Goal: Transaction & Acquisition: Purchase product/service

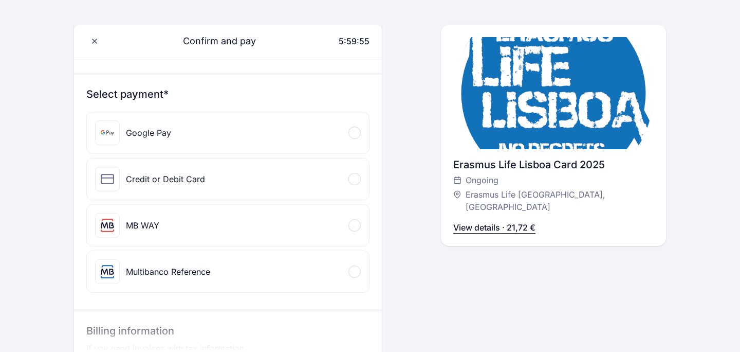
scroll to position [34, 0]
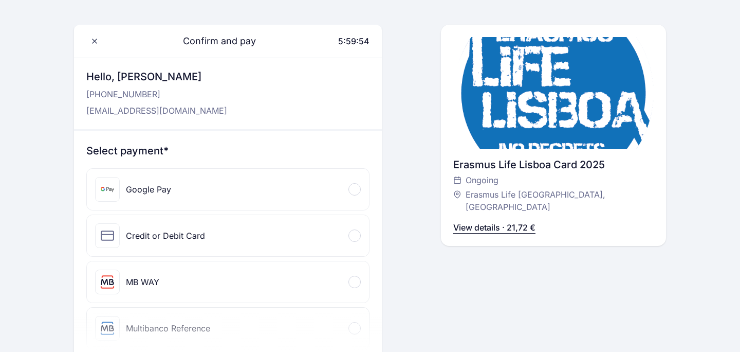
click at [310, 190] on div "Google Pay" at bounding box center [228, 189] width 282 height 41
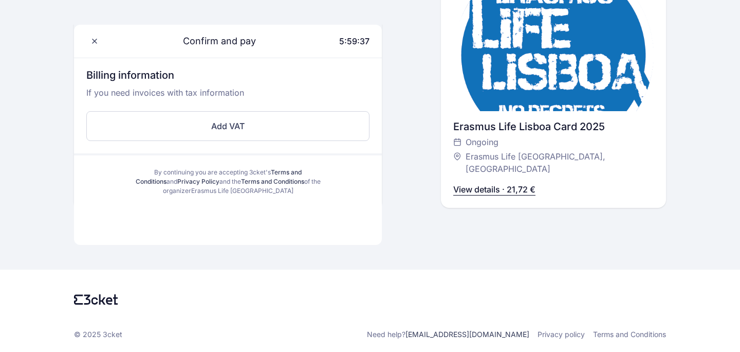
scroll to position [340, 0]
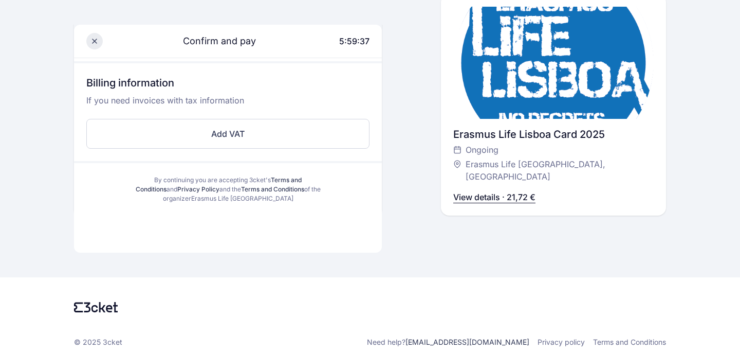
click at [91, 49] on span at bounding box center [94, 41] width 16 height 16
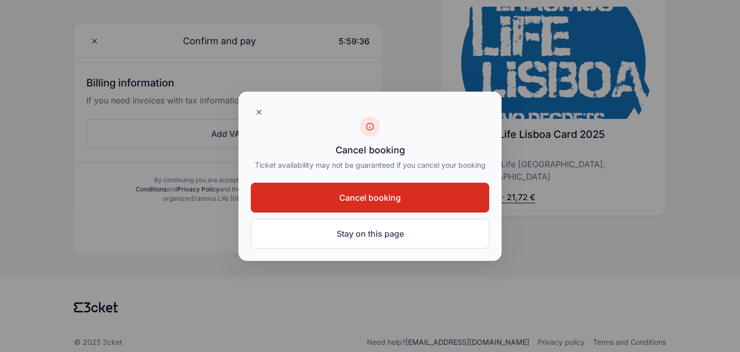
click at [409, 197] on button "Cancel booking" at bounding box center [370, 197] width 239 height 30
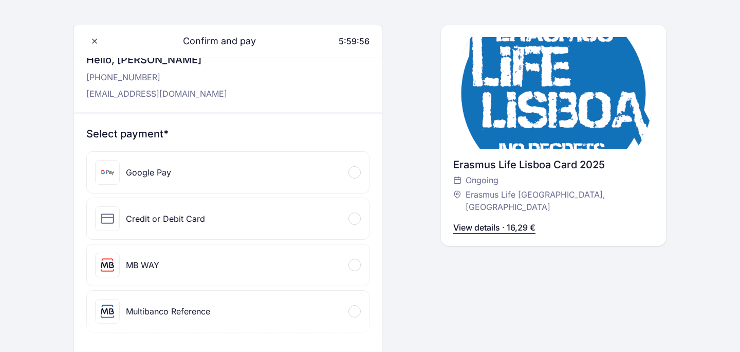
click at [323, 218] on div "Credit or Debit Card" at bounding box center [228, 218] width 282 height 41
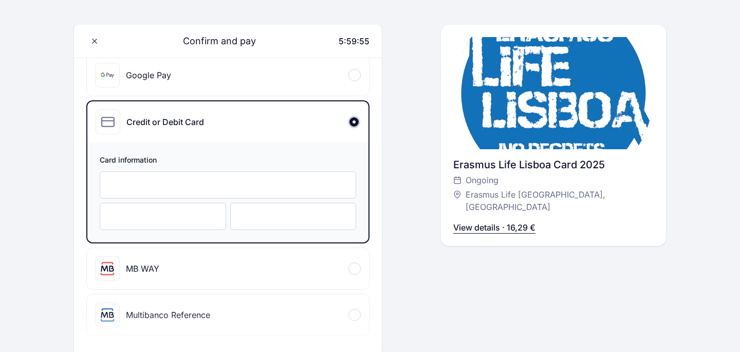
scroll to position [153, 0]
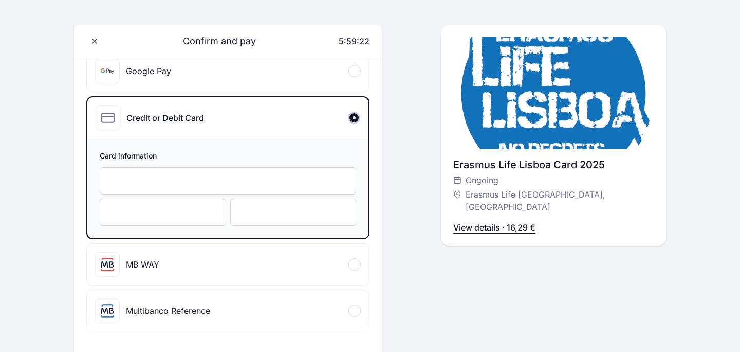
click at [196, 176] on iframe at bounding box center [228, 181] width 235 height 10
click at [526, 270] on div "Confirm and pay 5:58:37 Hello, Jacob Smed +455 036 289 2 Jacob.smed123@gmail.co…" at bounding box center [553, 203] width 225 height 597
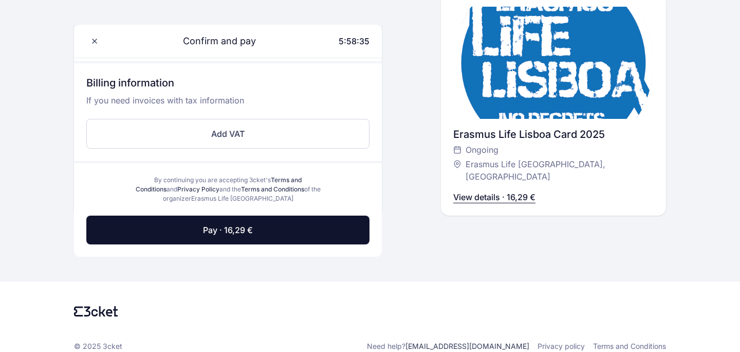
scroll to position [433, 0]
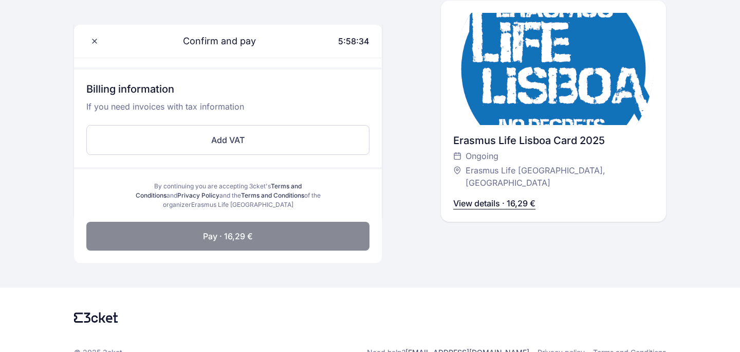
click at [360, 237] on button "Pay · 16,29 €" at bounding box center [227, 236] width 283 height 29
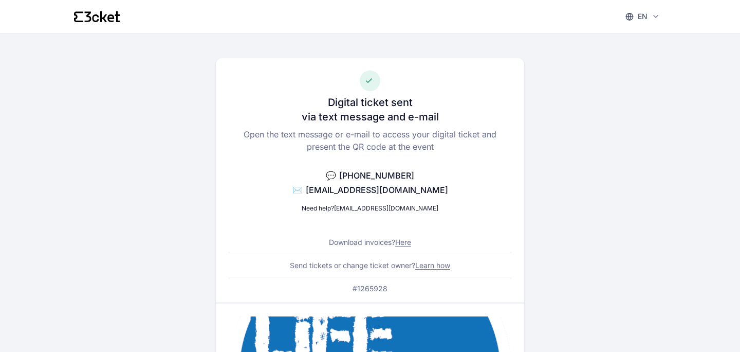
click at [114, 25] on div "en English Português Català Español Français" at bounding box center [370, 16] width 592 height 33
click at [111, 21] on icon at bounding box center [110, 18] width 7 height 8
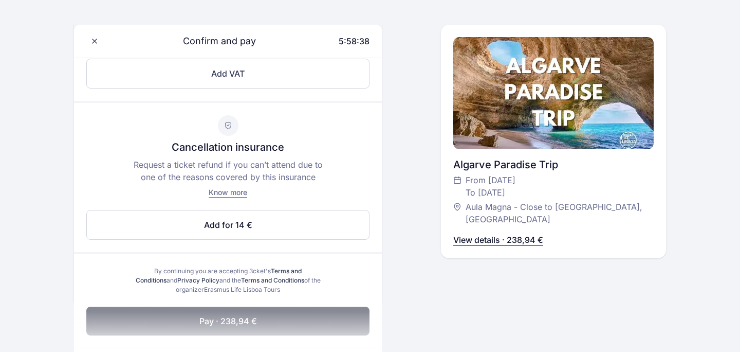
scroll to position [356, 0]
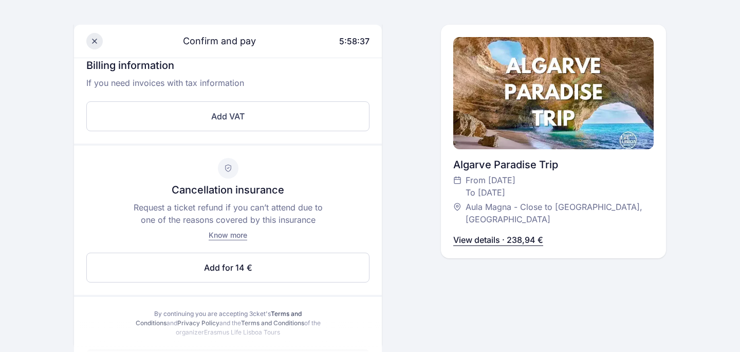
click at [97, 41] on icon at bounding box center [94, 41] width 8 height 8
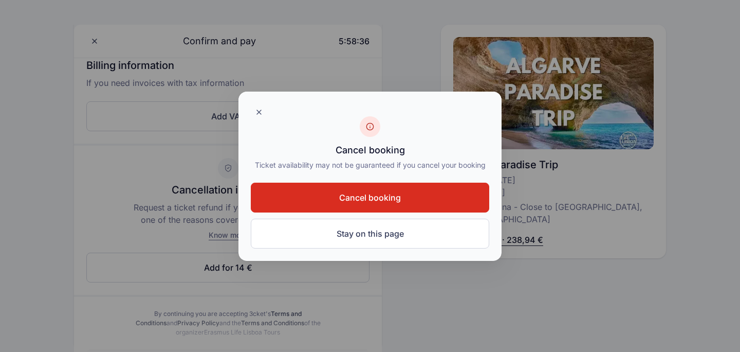
click at [330, 188] on button "Cancel booking" at bounding box center [370, 197] width 239 height 30
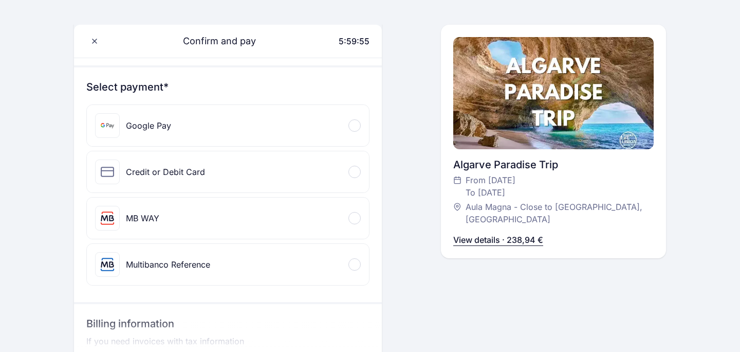
scroll to position [147, 0]
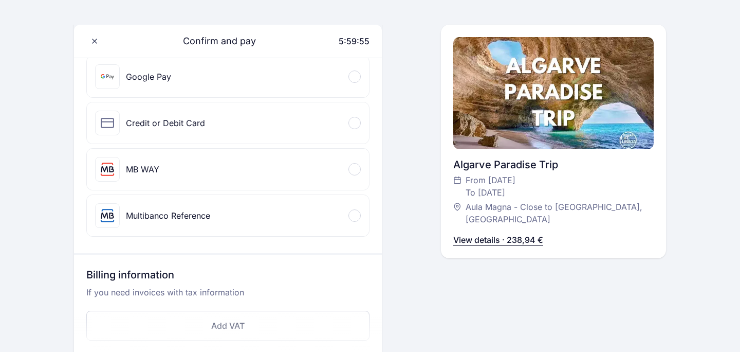
click at [357, 125] on div at bounding box center [355, 123] width 12 height 12
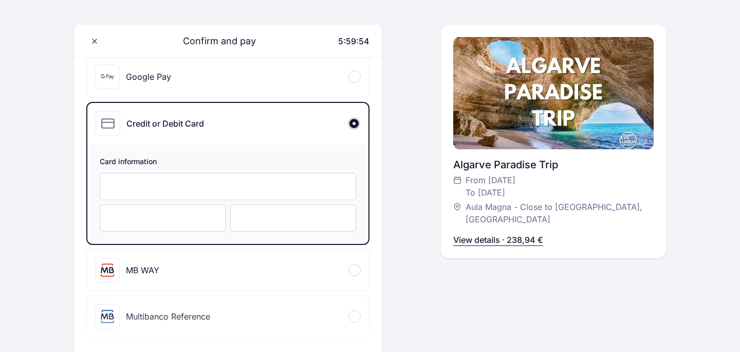
click at [332, 179] on div at bounding box center [228, 186] width 256 height 27
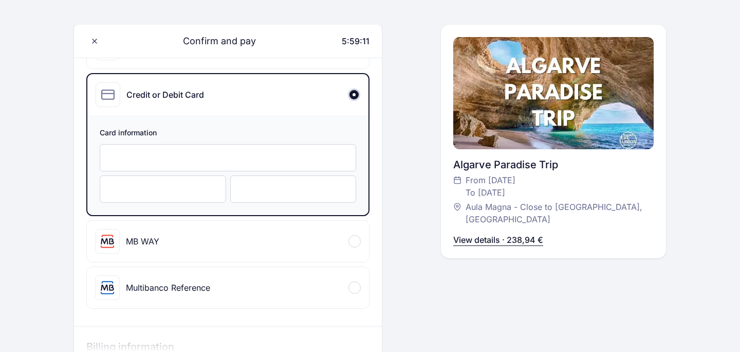
scroll to position [176, 0]
click at [67, 234] on div "English English Português Català Español Français Confirm and pay 5:58:45 Hello…" at bounding box center [370, 301] width 740 height 954
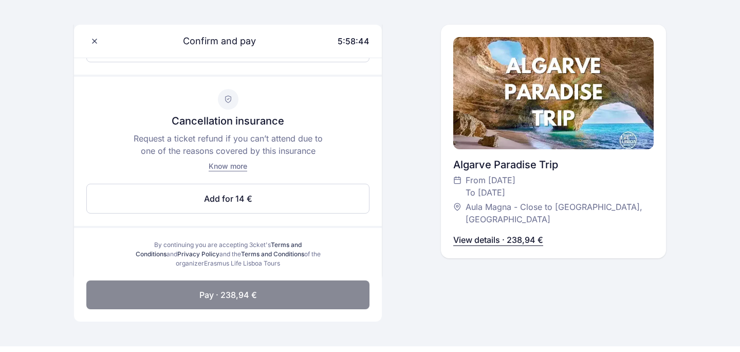
click at [262, 303] on button "Pay · 238,94 €" at bounding box center [227, 294] width 283 height 29
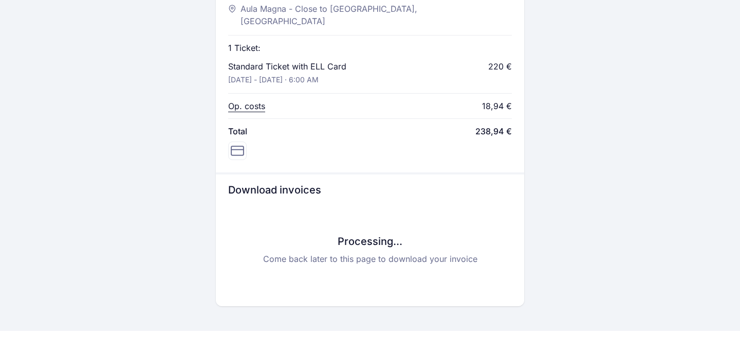
scroll to position [478, 0]
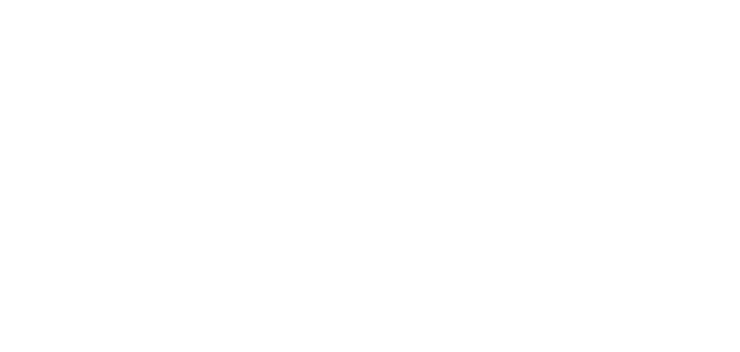
scroll to position [478, 0]
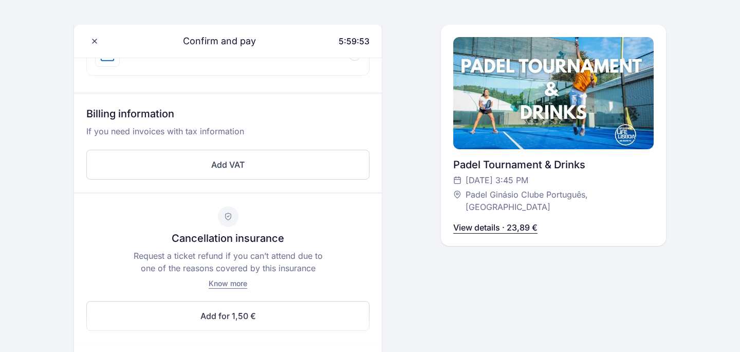
scroll to position [309, 0]
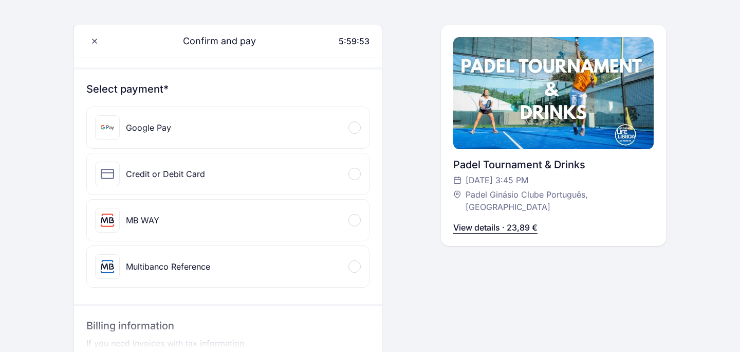
scroll to position [94, 0]
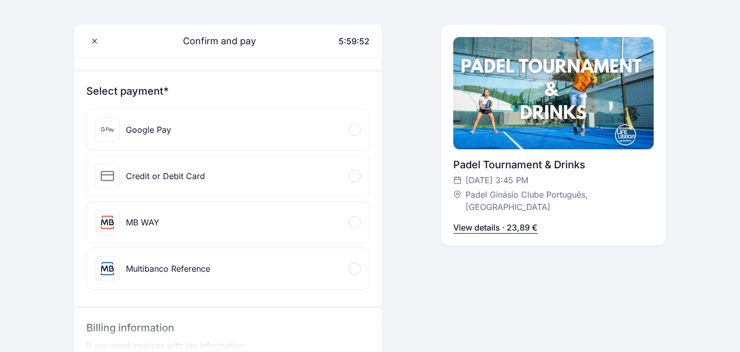
click at [321, 172] on div "Credit or Debit Card" at bounding box center [228, 175] width 282 height 41
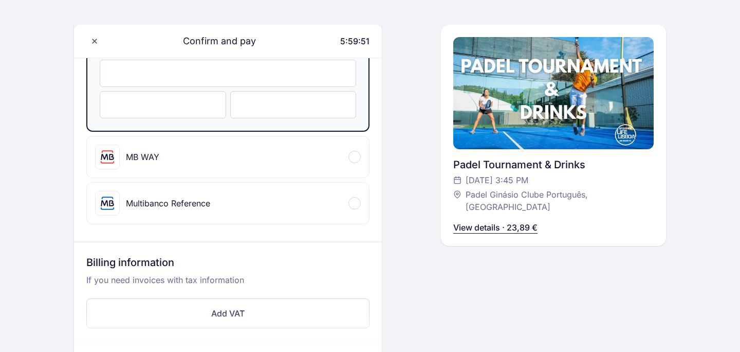
scroll to position [263, 0]
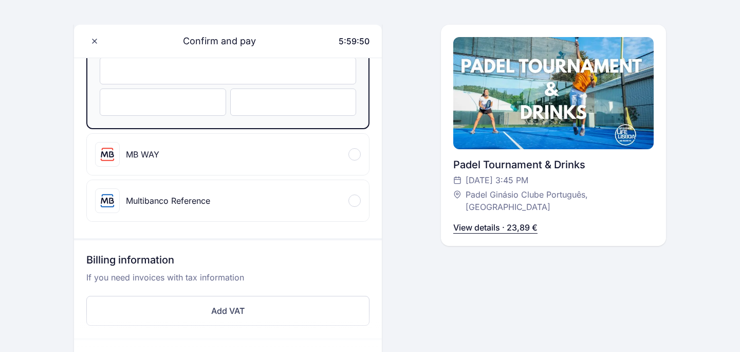
click at [258, 81] on div at bounding box center [228, 70] width 256 height 27
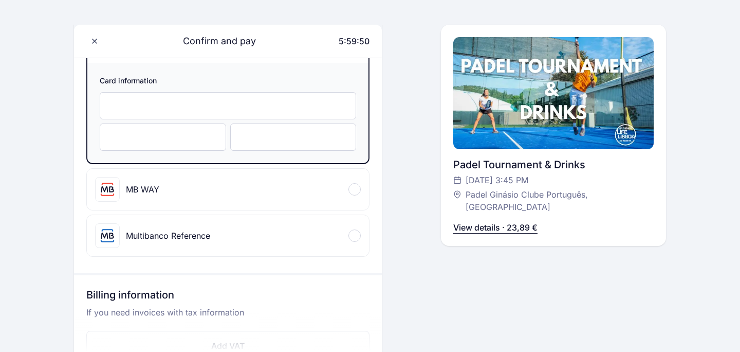
scroll to position [227, 0]
click at [50, 181] on div "English English Português Català Español Français Confirm and pay 5:59:10 Hello…" at bounding box center [370, 250] width 740 height 954
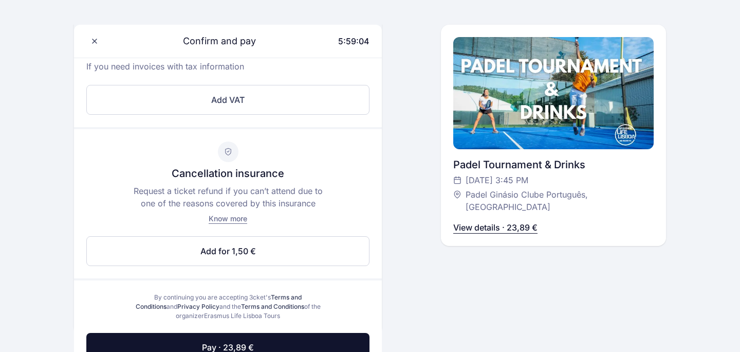
scroll to position [481, 0]
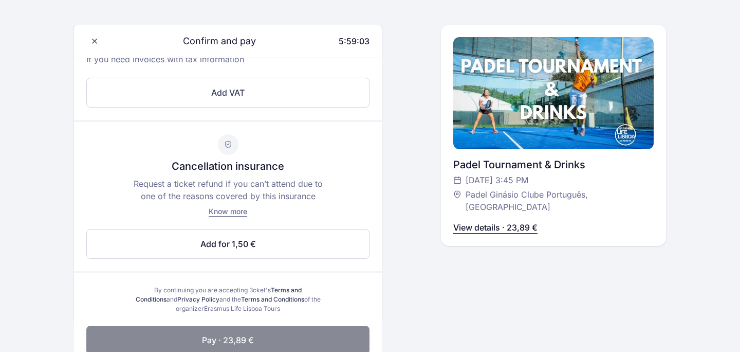
click at [330, 333] on button "Pay · 23,89 €" at bounding box center [227, 339] width 283 height 29
